Goal: Task Accomplishment & Management: Use online tool/utility

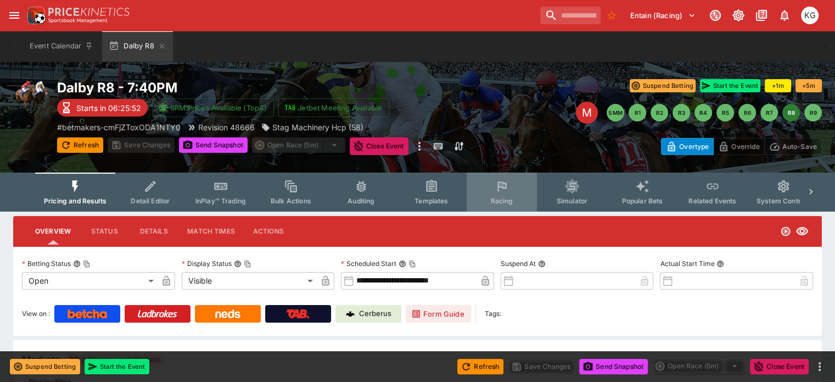
click at [491, 199] on button "Racing" at bounding box center [502, 191] width 70 height 39
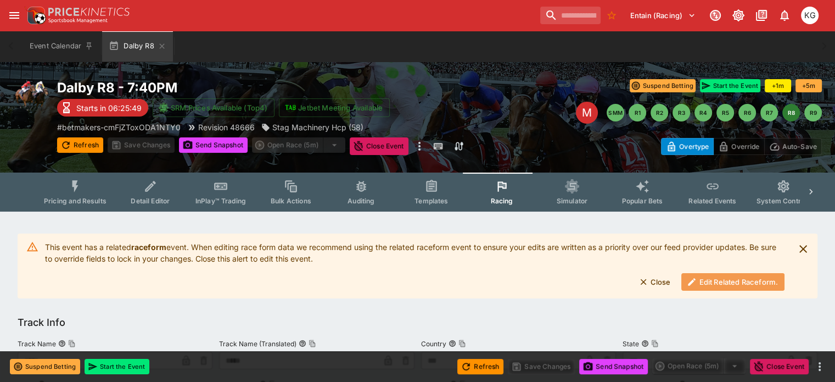
click at [715, 278] on button "Edit Related Raceform." at bounding box center [732, 282] width 103 height 18
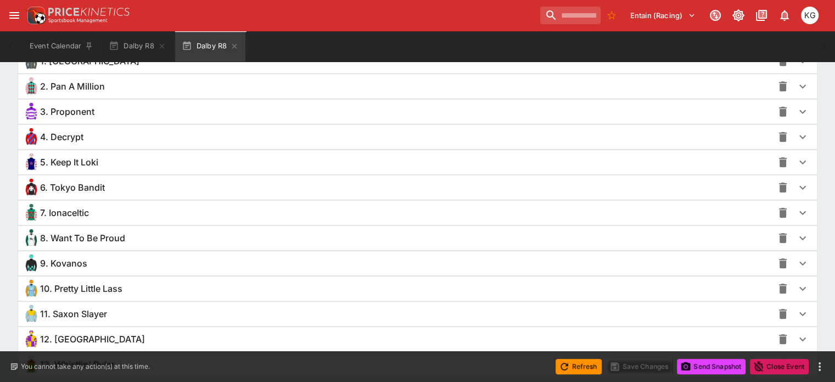
scroll to position [876, 0]
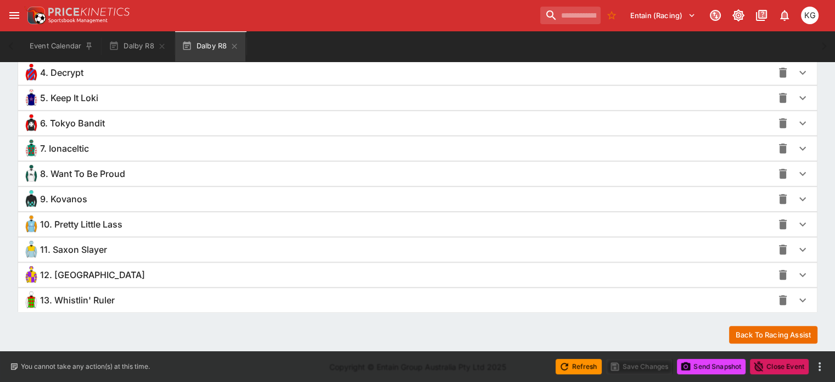
click at [799, 248] on icon "button" at bounding box center [802, 250] width 7 height 4
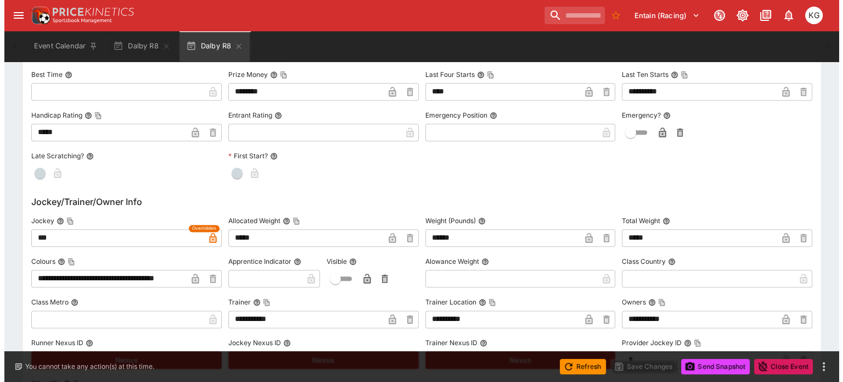
scroll to position [1261, 0]
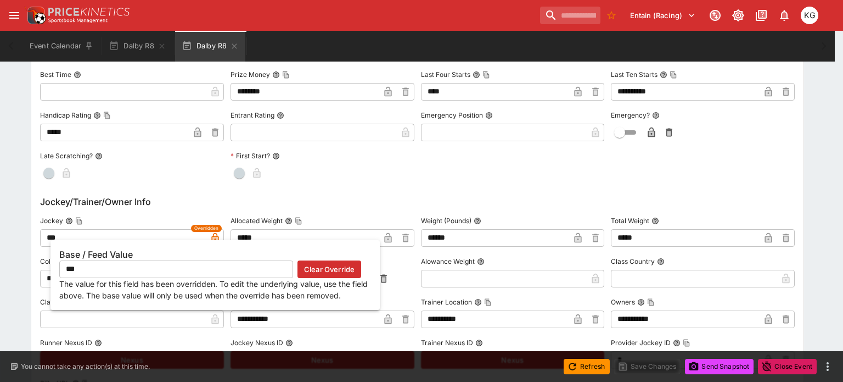
click at [216, 237] on icon "button" at bounding box center [214, 239] width 5 height 4
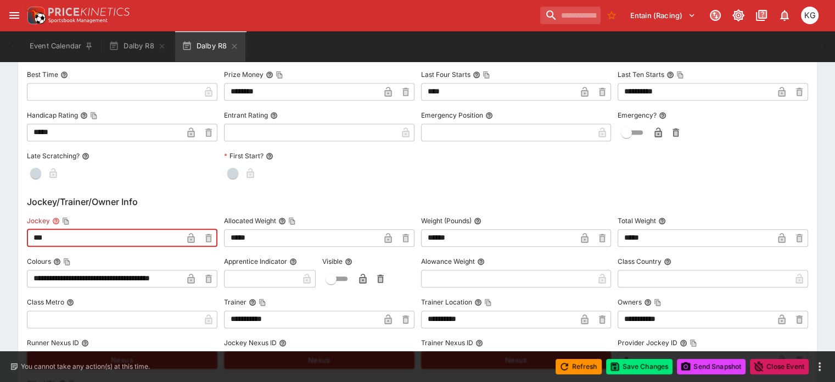
drag, startPoint x: 77, startPoint y: 236, endPoint x: 24, endPoint y: 236, distance: 53.8
paste input "**********"
type input "**********"
click at [194, 236] on icon "button" at bounding box center [190, 238] width 7 height 10
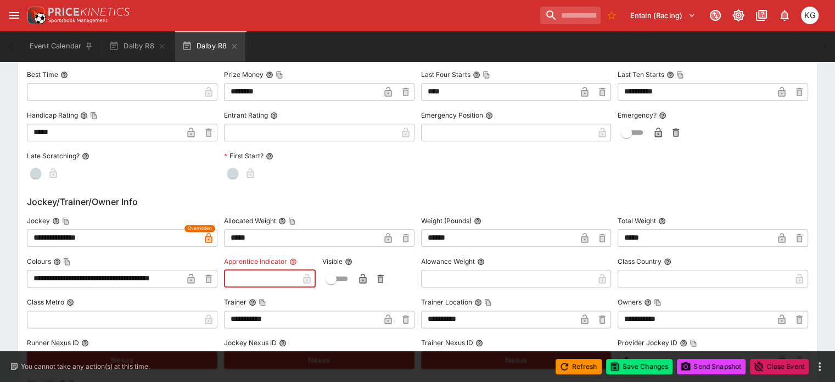
click at [275, 275] on input "text" at bounding box center [261, 279] width 74 height 18
type input "*"
drag, startPoint x: 292, startPoint y: 275, endPoint x: 300, endPoint y: 276, distance: 8.3
click at [292, 277] on icon "button" at bounding box center [289, 279] width 5 height 4
click at [364, 277] on icon "button" at bounding box center [362, 279] width 5 height 4
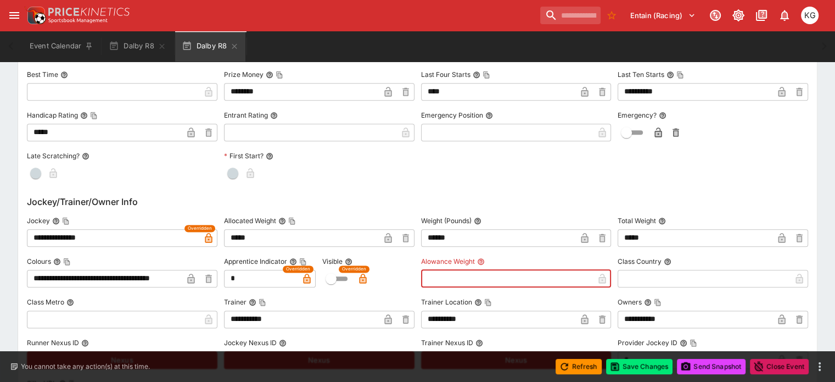
click at [445, 274] on input "text" at bounding box center [507, 279] width 173 height 18
type input "****"
click at [641, 367] on button "Save Changes" at bounding box center [639, 366] width 67 height 15
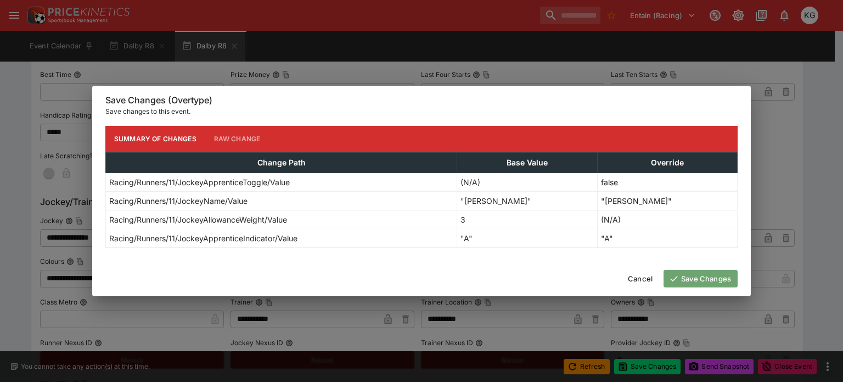
click at [714, 270] on button "Save Changes" at bounding box center [701, 279] width 74 height 18
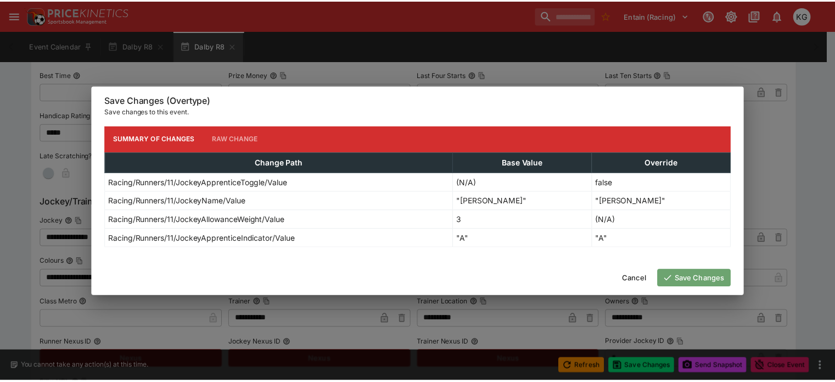
scroll to position [0, 0]
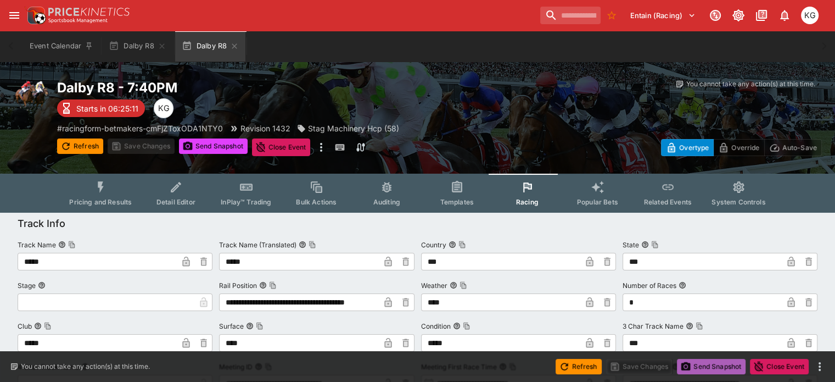
click at [711, 363] on button "Send Snapshot" at bounding box center [711, 366] width 69 height 15
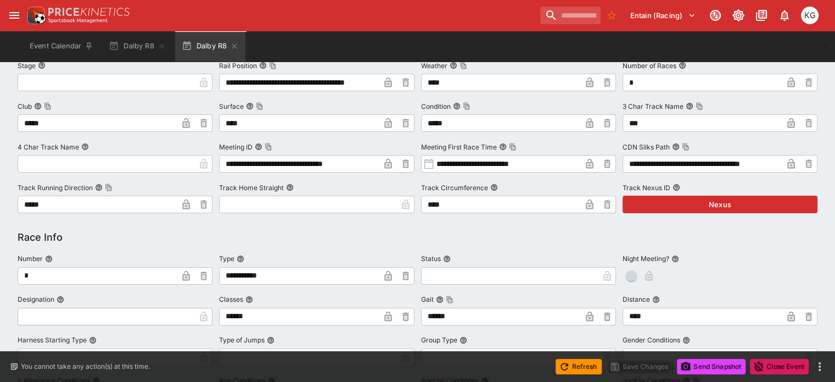
scroll to position [329, 0]
